Goal: Task Accomplishment & Management: Use online tool/utility

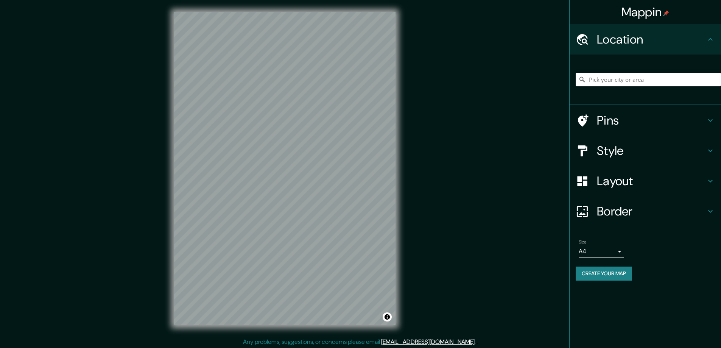
click at [542, 150] on div "Mappin Location Pins Style Layout Border Choose a border. Hint : you can make l…" at bounding box center [360, 174] width 721 height 349
click at [607, 150] on h4 "Style" at bounding box center [651, 150] width 109 height 15
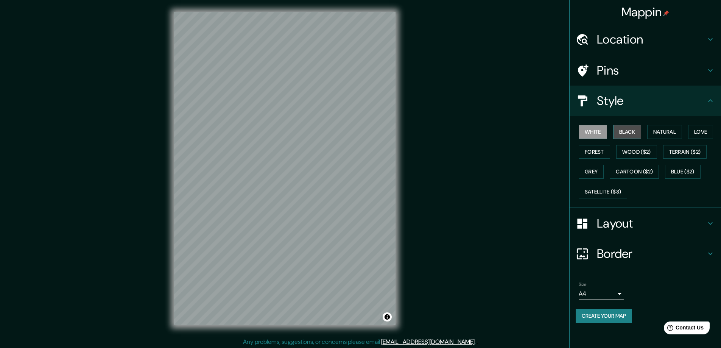
click at [625, 127] on button "Black" at bounding box center [627, 132] width 28 height 14
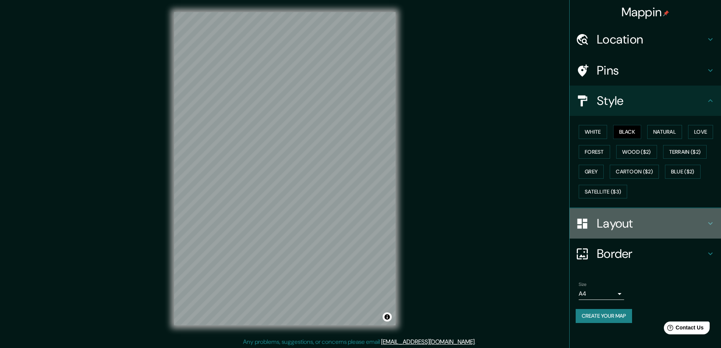
click at [608, 222] on h4 "Layout" at bounding box center [651, 223] width 109 height 15
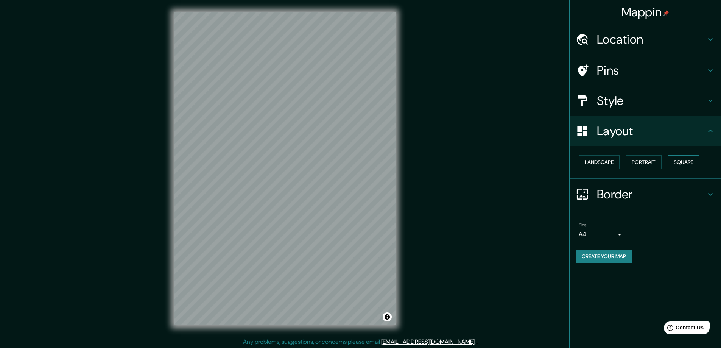
click at [684, 158] on button "Square" at bounding box center [683, 162] width 32 height 14
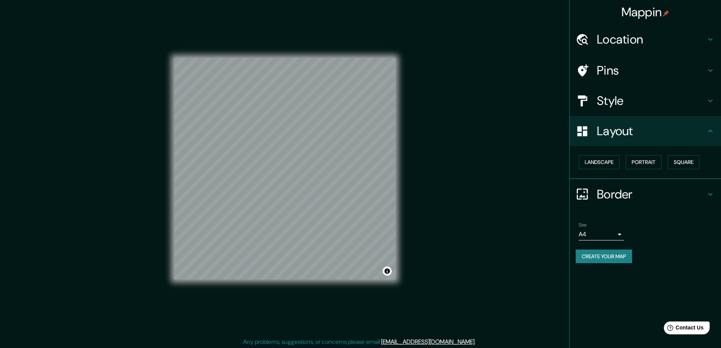
click at [620, 236] on body "Mappin Location Pins Style Layout Landscape Portrait Square Border Choose a bor…" at bounding box center [360, 174] width 721 height 348
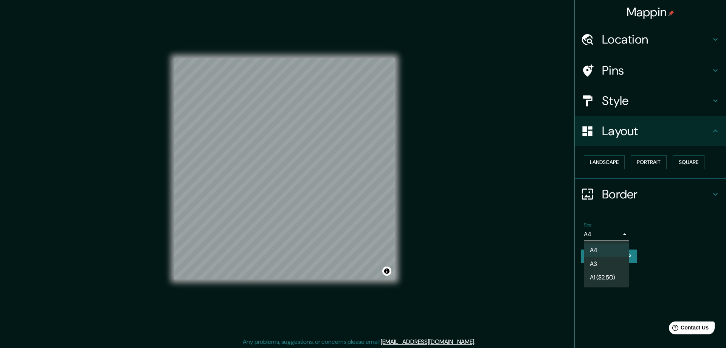
click at [597, 264] on li "A3" at bounding box center [606, 264] width 45 height 14
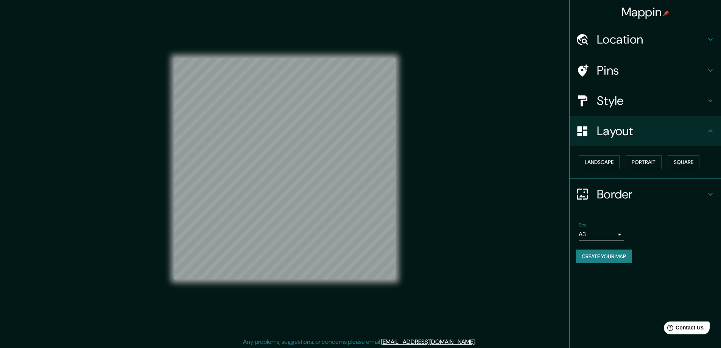
click at [605, 38] on h4 "Location" at bounding box center [651, 39] width 109 height 15
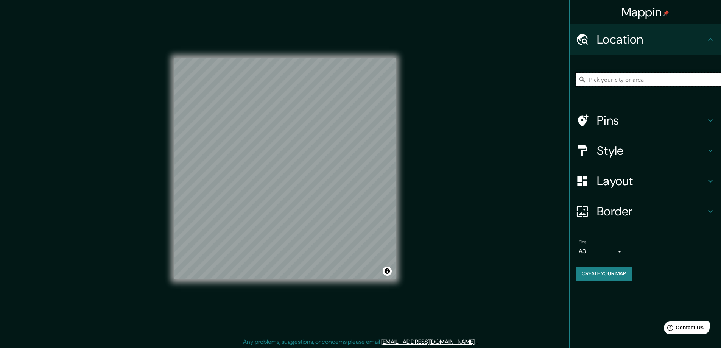
paste input "23809 Joanne Avenue, Warren MI 48091"
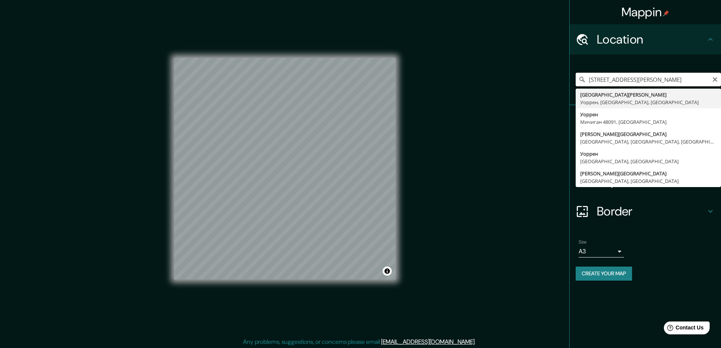
type input "23809 Joanne Avenue, Уоррен, Мичиган 48091, США"
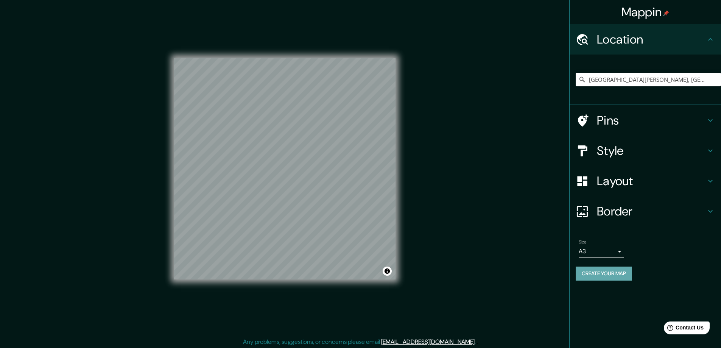
click at [618, 273] on button "Create your map" at bounding box center [603, 273] width 56 height 14
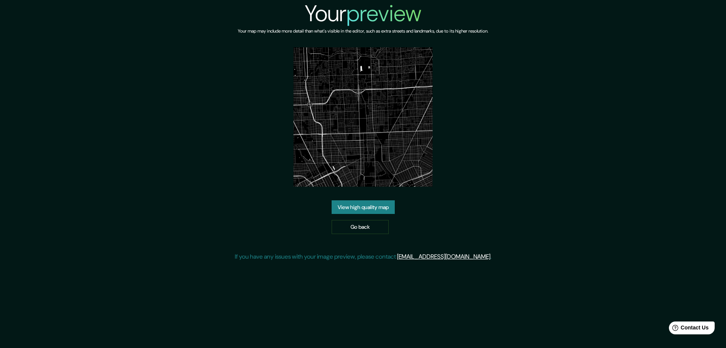
click at [350, 205] on link "View high quality map" at bounding box center [363, 207] width 63 height 14
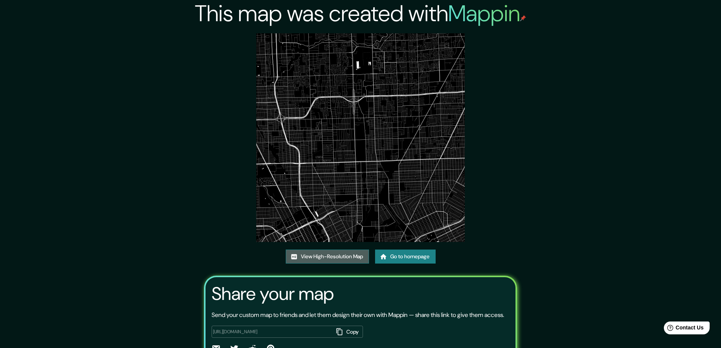
click at [312, 256] on link "View High-Resolution Map" at bounding box center [327, 256] width 83 height 14
click at [408, 254] on link "Go to homepage" at bounding box center [405, 256] width 61 height 14
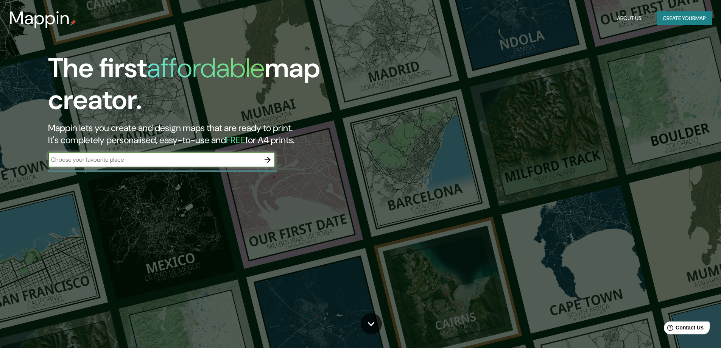
click at [270, 159] on icon "button" at bounding box center [267, 159] width 9 height 9
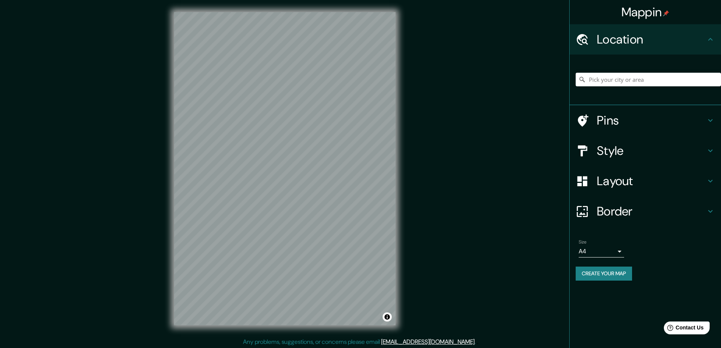
click at [601, 146] on h4 "Style" at bounding box center [651, 150] width 109 height 15
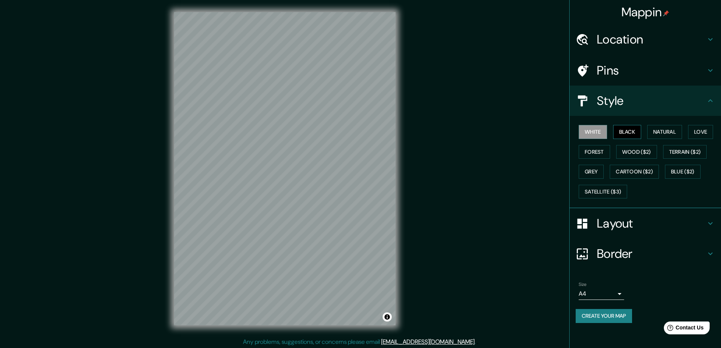
click at [623, 132] on button "Black" at bounding box center [627, 132] width 28 height 14
click at [609, 224] on h4 "Layout" at bounding box center [651, 223] width 109 height 15
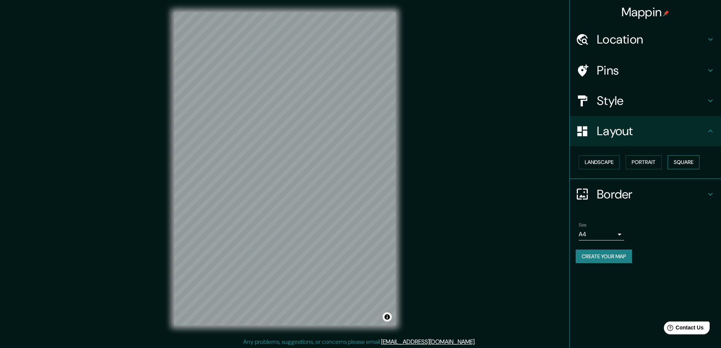
click at [692, 163] on button "Square" at bounding box center [683, 162] width 32 height 14
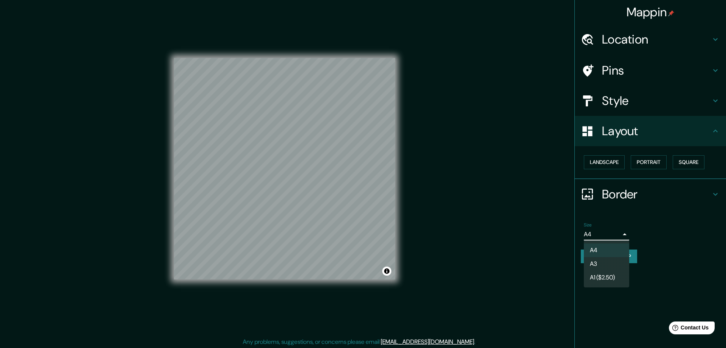
click at [619, 235] on body "Mappin Location Pins Style Layout Landscape Portrait Square Border Choose a bor…" at bounding box center [363, 174] width 726 height 348
click at [595, 266] on li "A3" at bounding box center [606, 264] width 45 height 14
type input "a4"
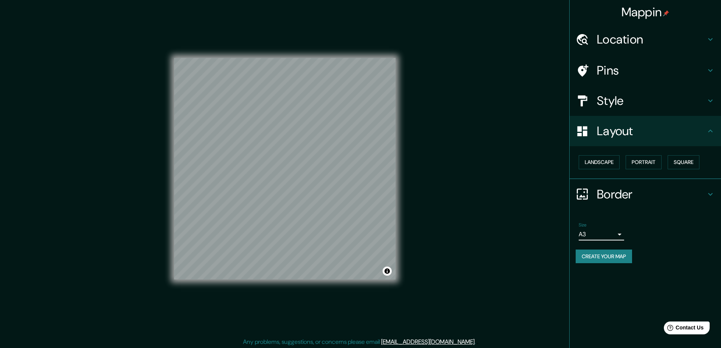
click at [600, 36] on h4 "Location" at bounding box center [651, 39] width 109 height 15
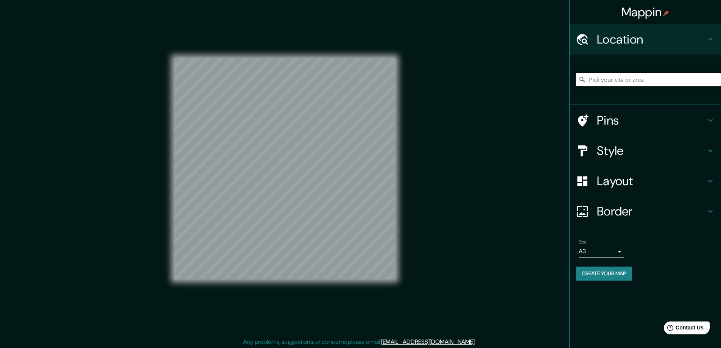
paste input "[STREET_ADDRESS][PERSON_NAME]"
click at [600, 79] on input "[PERSON_NAME] Close, [GEOGRAPHIC_DATA], [GEOGRAPHIC_DATA], [GEOGRAPHIC_DATA]" at bounding box center [647, 80] width 145 height 14
paste input "[STREET_ADDRESS][PERSON_NAME]"
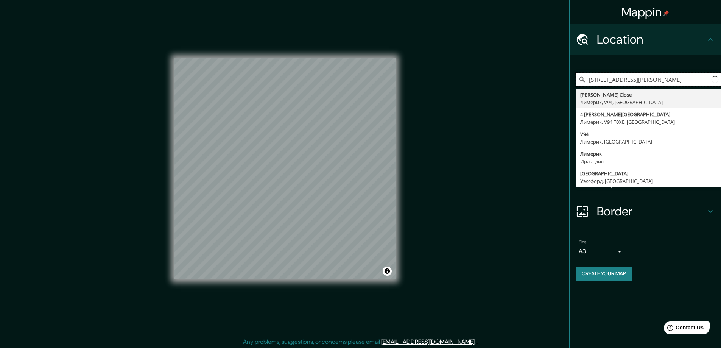
scroll to position [0, 35]
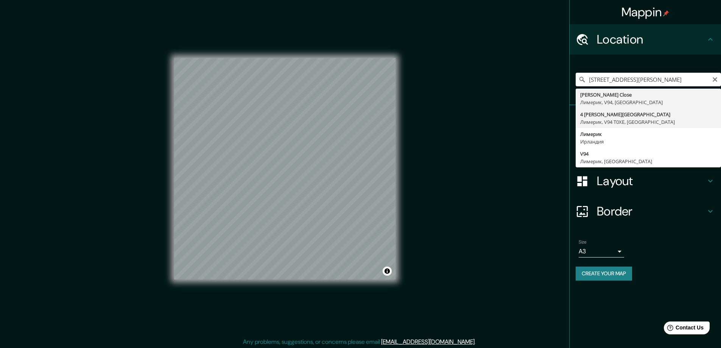
type input "[STREET_ADDRESS][PERSON_NAME], [GEOGRAPHIC_DATA]"
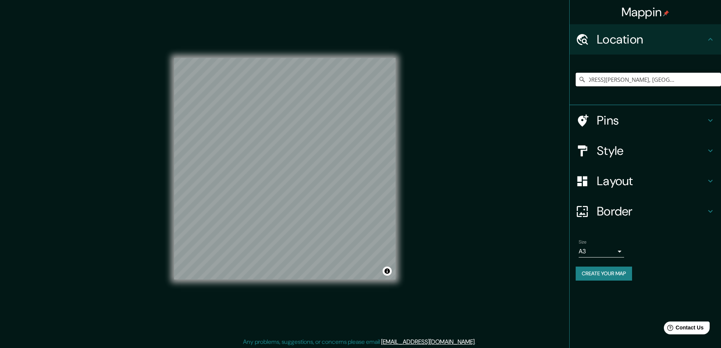
scroll to position [0, 0]
click at [600, 274] on button "Create your map" at bounding box center [603, 273] width 56 height 14
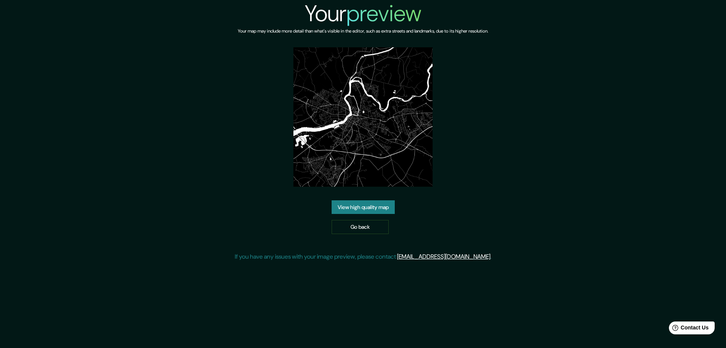
click at [376, 206] on link "View high quality map" at bounding box center [363, 207] width 63 height 14
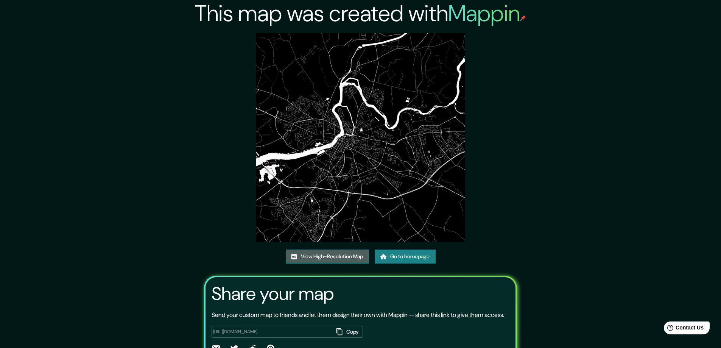
click at [317, 255] on link "View High-Resolution Map" at bounding box center [327, 256] width 83 height 14
click at [410, 253] on link "Go to homepage" at bounding box center [405, 256] width 61 height 14
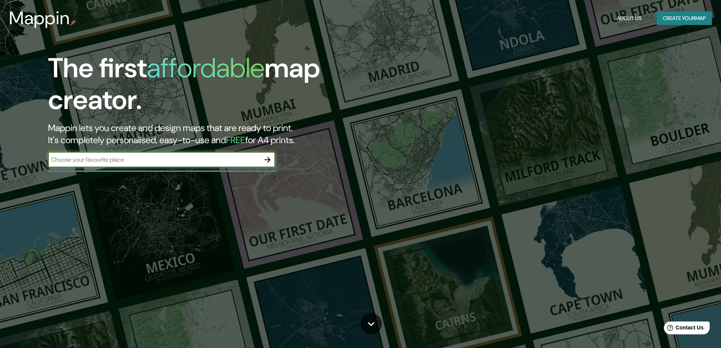
click at [266, 158] on icon "button" at bounding box center [267, 159] width 9 height 9
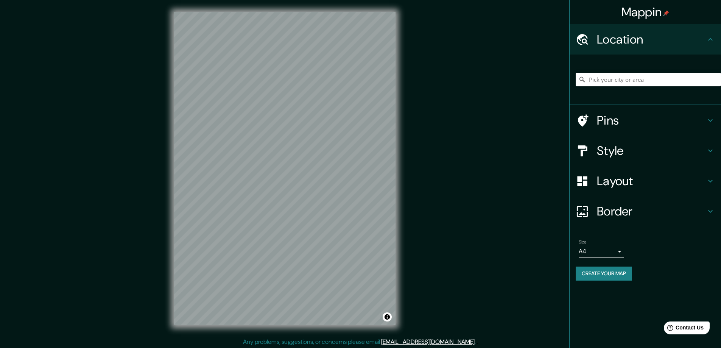
click at [600, 148] on h4 "Style" at bounding box center [651, 150] width 109 height 15
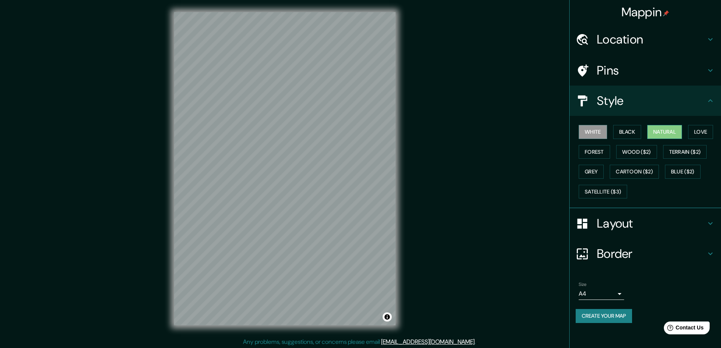
click at [670, 127] on button "Natural" at bounding box center [664, 132] width 35 height 14
click at [622, 221] on h4 "Layout" at bounding box center [651, 223] width 109 height 15
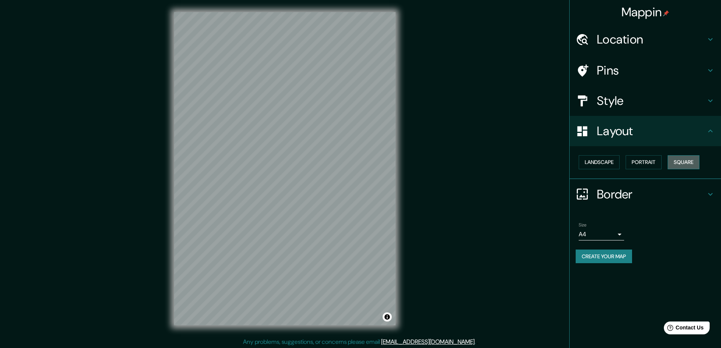
click at [677, 166] on button "Square" at bounding box center [683, 162] width 32 height 14
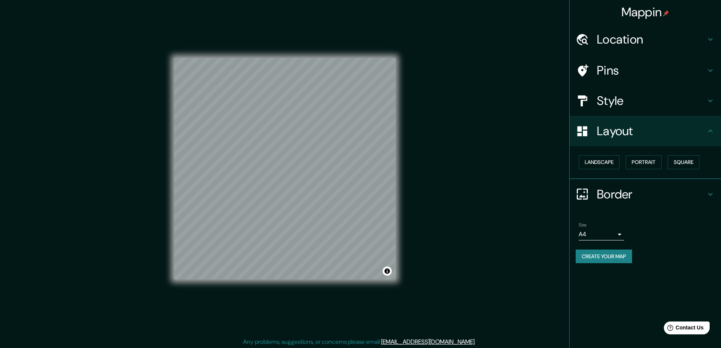
click at [618, 236] on body "Mappin Location Pins Style Layout Landscape Portrait Square Border Choose a bor…" at bounding box center [360, 174] width 721 height 348
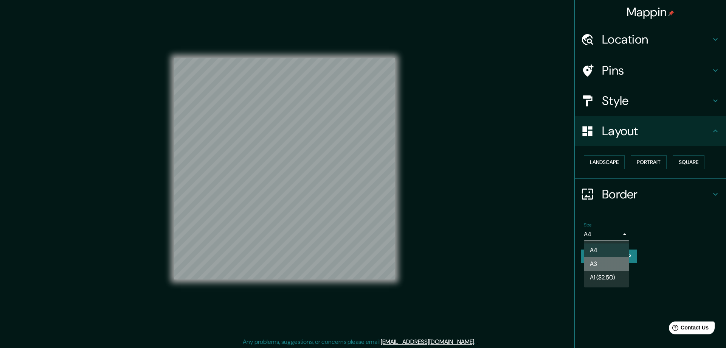
click at [601, 264] on li "A3" at bounding box center [606, 264] width 45 height 14
type input "a4"
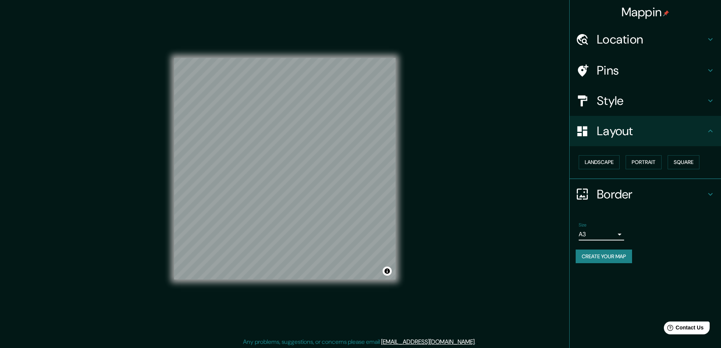
click at [605, 41] on h4 "Location" at bounding box center [651, 39] width 109 height 15
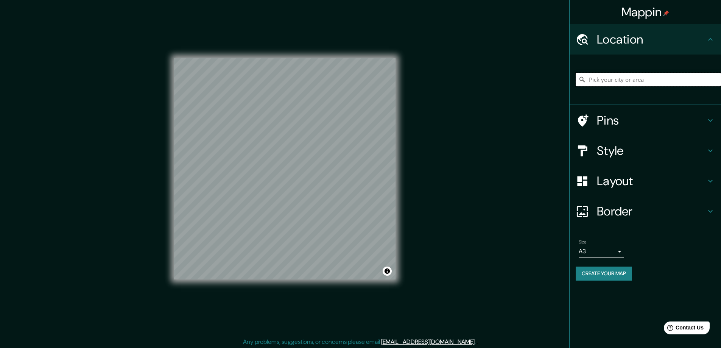
paste input "364 Hamilton Blvd, Tonawanda NY 14217"
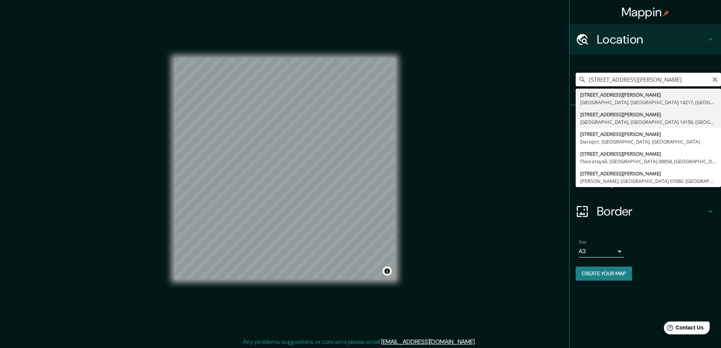
type input "364 Hamilton Avenue, Тонаванда, Нью-Йорк 14150, США"
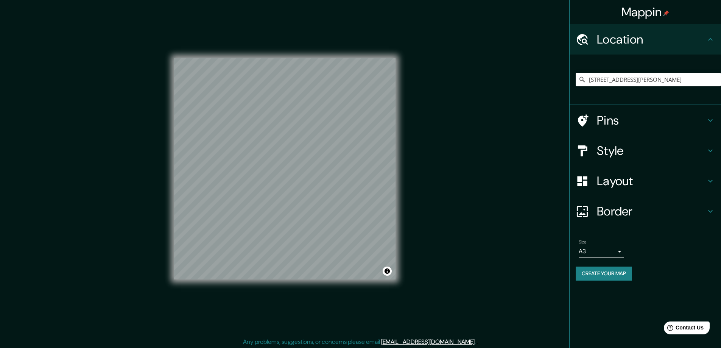
click at [602, 271] on button "Create your map" at bounding box center [603, 273] width 56 height 14
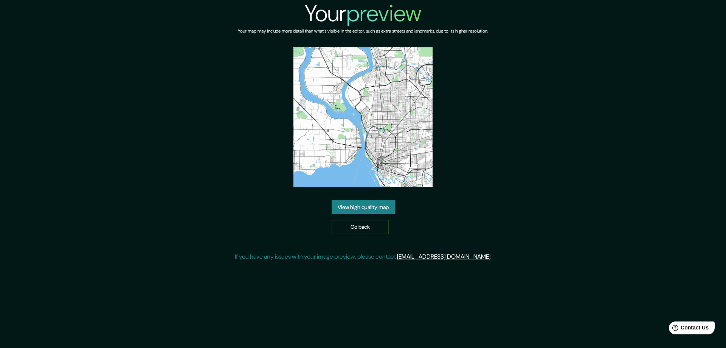
click at [368, 205] on link "View high quality map" at bounding box center [363, 207] width 63 height 14
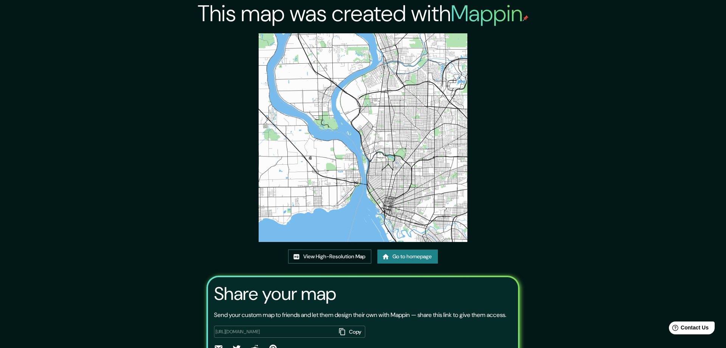
click at [314, 256] on link "View High-Resolution Map" at bounding box center [329, 256] width 83 height 14
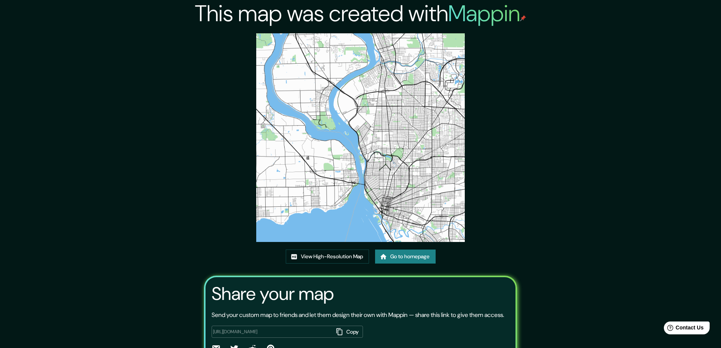
click at [408, 254] on link "Go to homepage" at bounding box center [405, 256] width 61 height 14
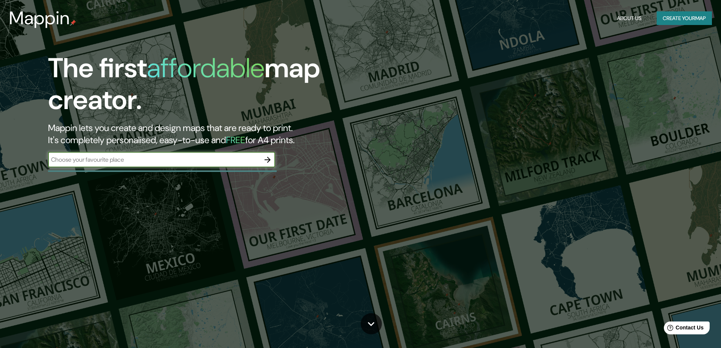
click at [267, 159] on icon "button" at bounding box center [267, 160] width 6 height 6
